Goal: Find specific page/section: Find specific page/section

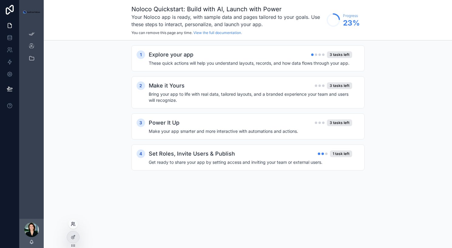
click at [73, 224] on icon at bounding box center [72, 224] width 2 height 1
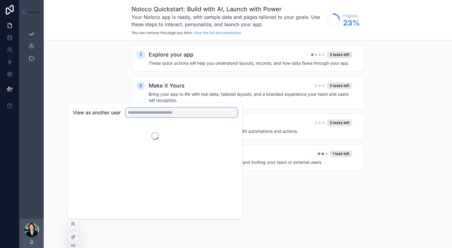
click at [137, 113] on input "text" at bounding box center [182, 112] width 112 height 10
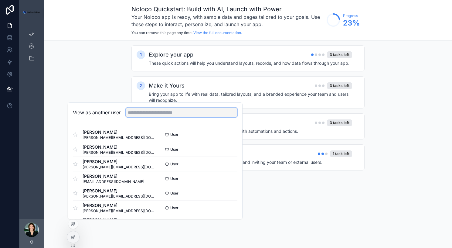
type input "*"
type input "***"
click at [234, 194] on button "Select" at bounding box center [229, 192] width 16 height 9
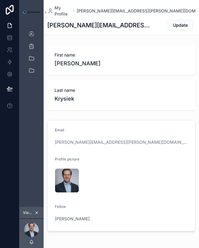
click at [114, 32] on div "My Profile [PERSON_NAME][EMAIL_ADDRESS][PERSON_NAME][DOMAIN_NAME] [PERSON_NAME]…" at bounding box center [122, 136] width 156 height 272
